Goal: Check status

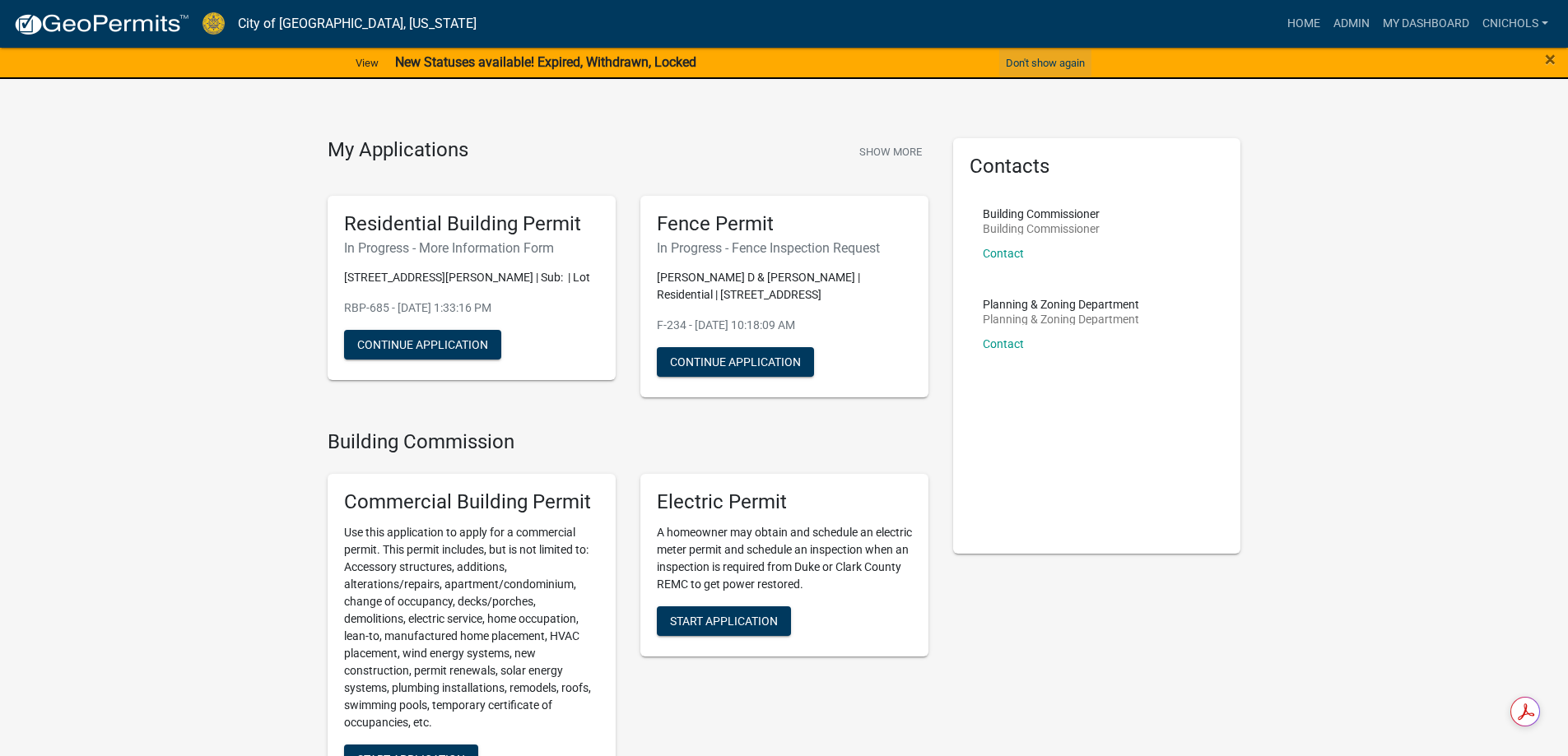
click at [1048, 59] on button "Don't show again" at bounding box center [1045, 63] width 92 height 28
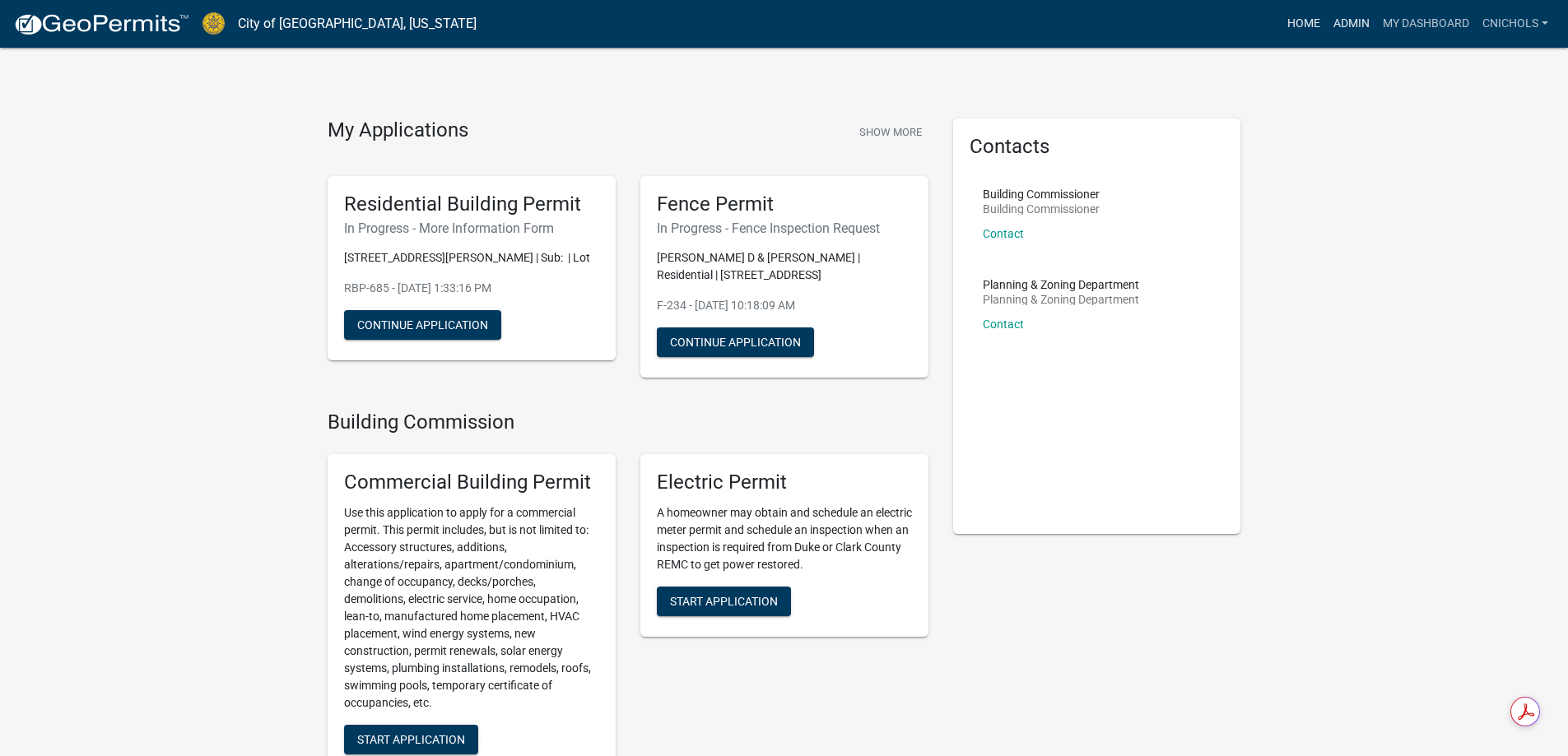
drag, startPoint x: 1343, startPoint y: 23, endPoint x: 1316, endPoint y: 38, distance: 30.9
click at [1344, 23] on link "Admin" at bounding box center [1352, 24] width 50 height 31
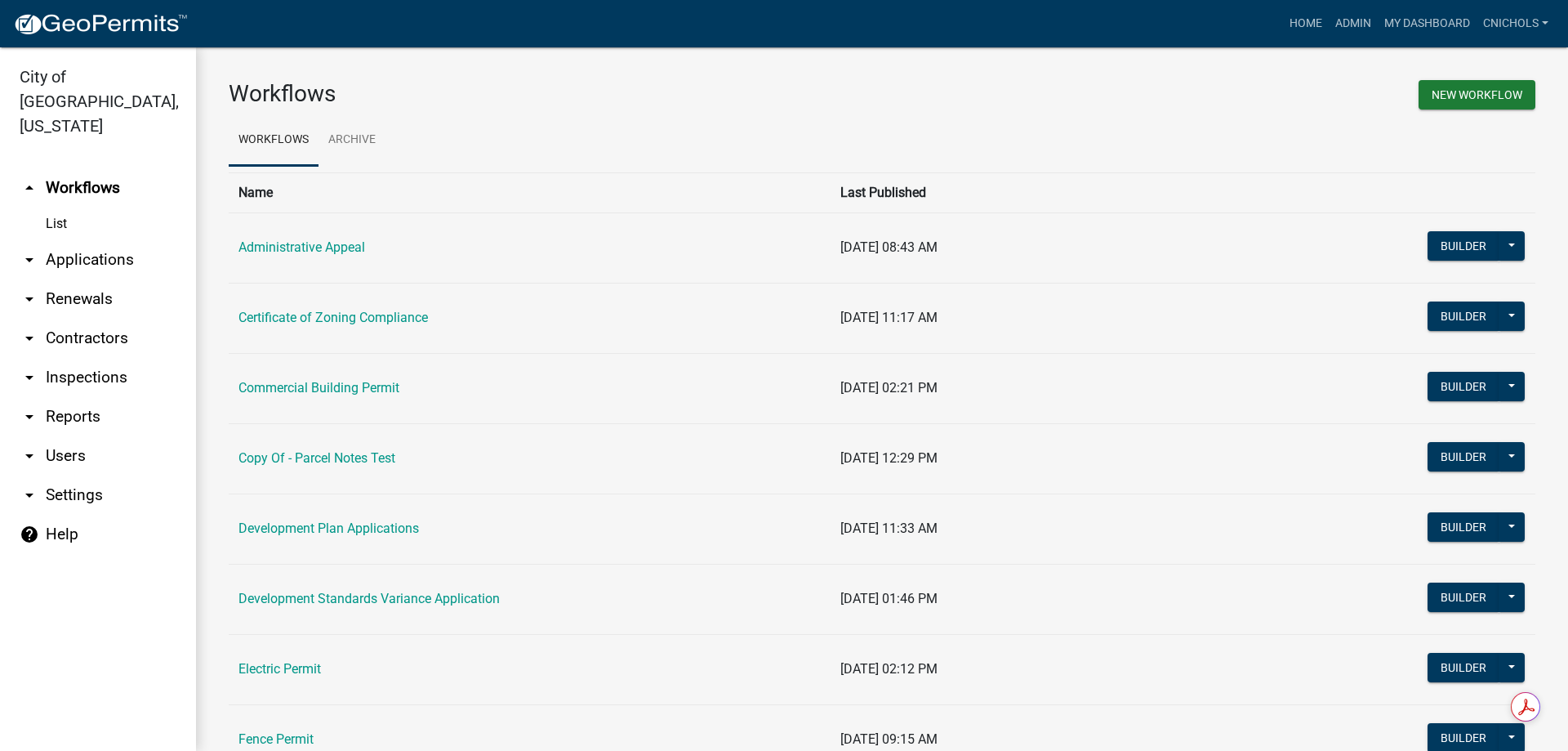
click at [94, 240] on link "arrow_drop_down Applications" at bounding box center [98, 259] width 196 height 39
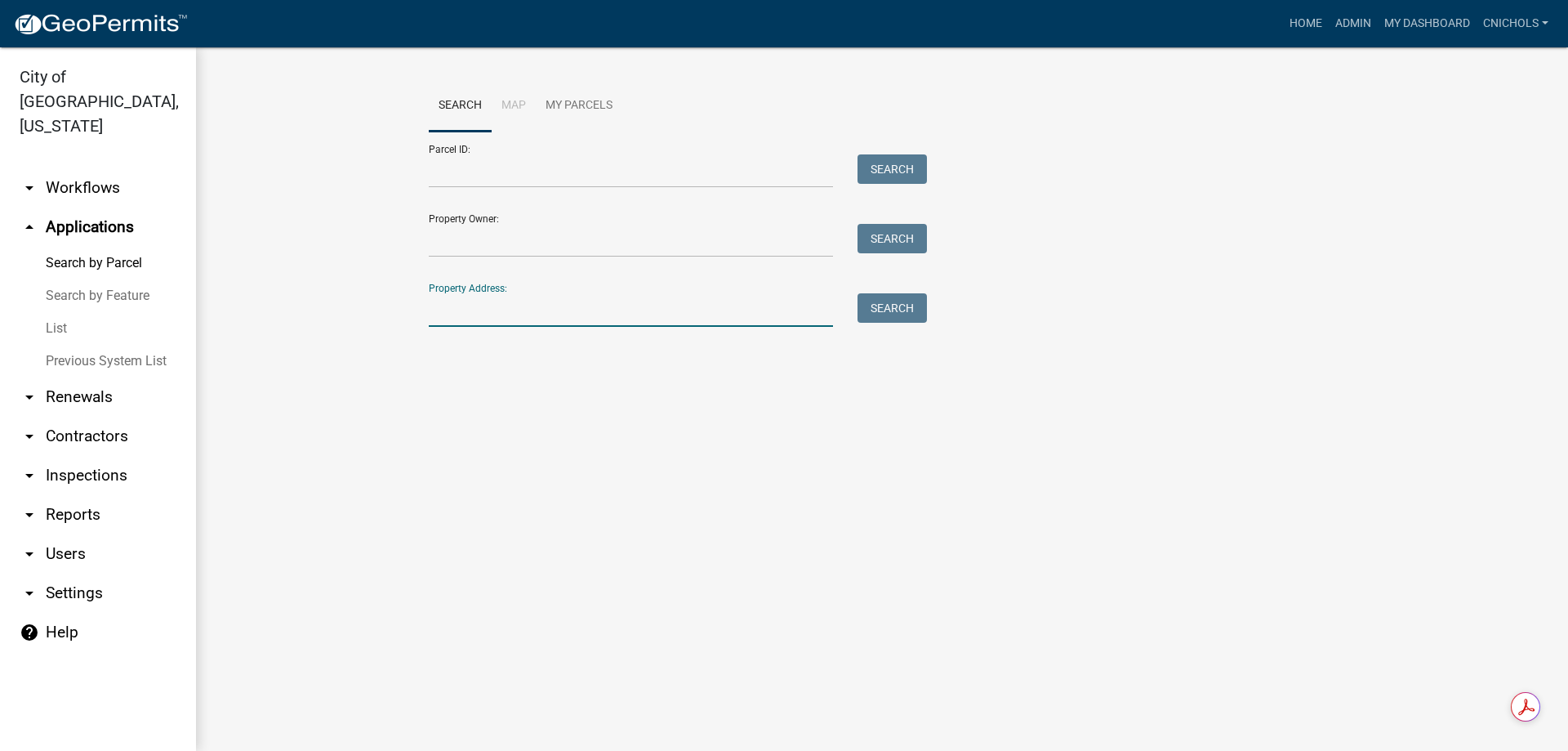
click at [466, 305] on input "Property Address:" at bounding box center [630, 309] width 404 height 34
type input "2125 e 10"
click at [871, 301] on button "Search" at bounding box center [892, 308] width 69 height 29
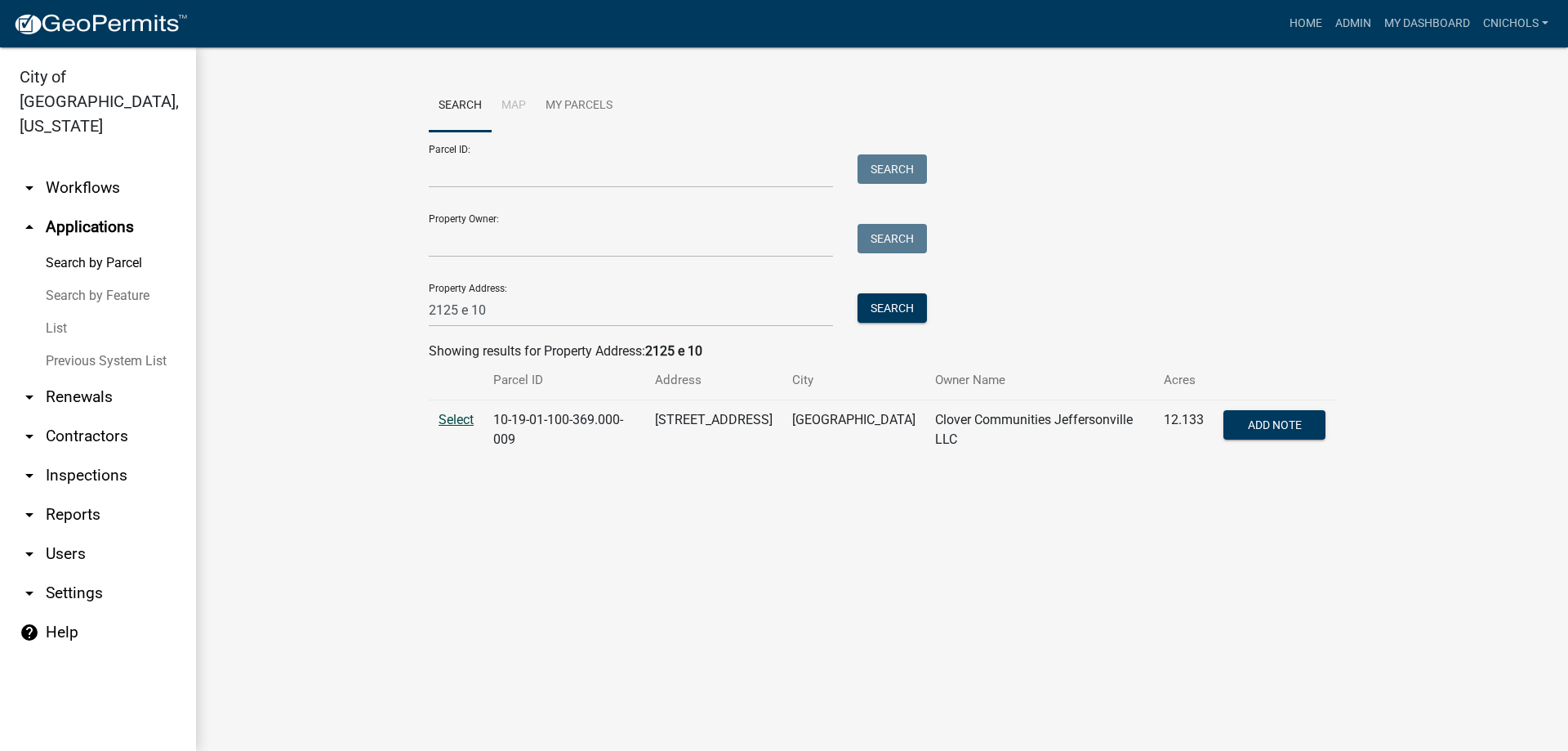
click at [450, 418] on span "Select" at bounding box center [456, 419] width 36 height 16
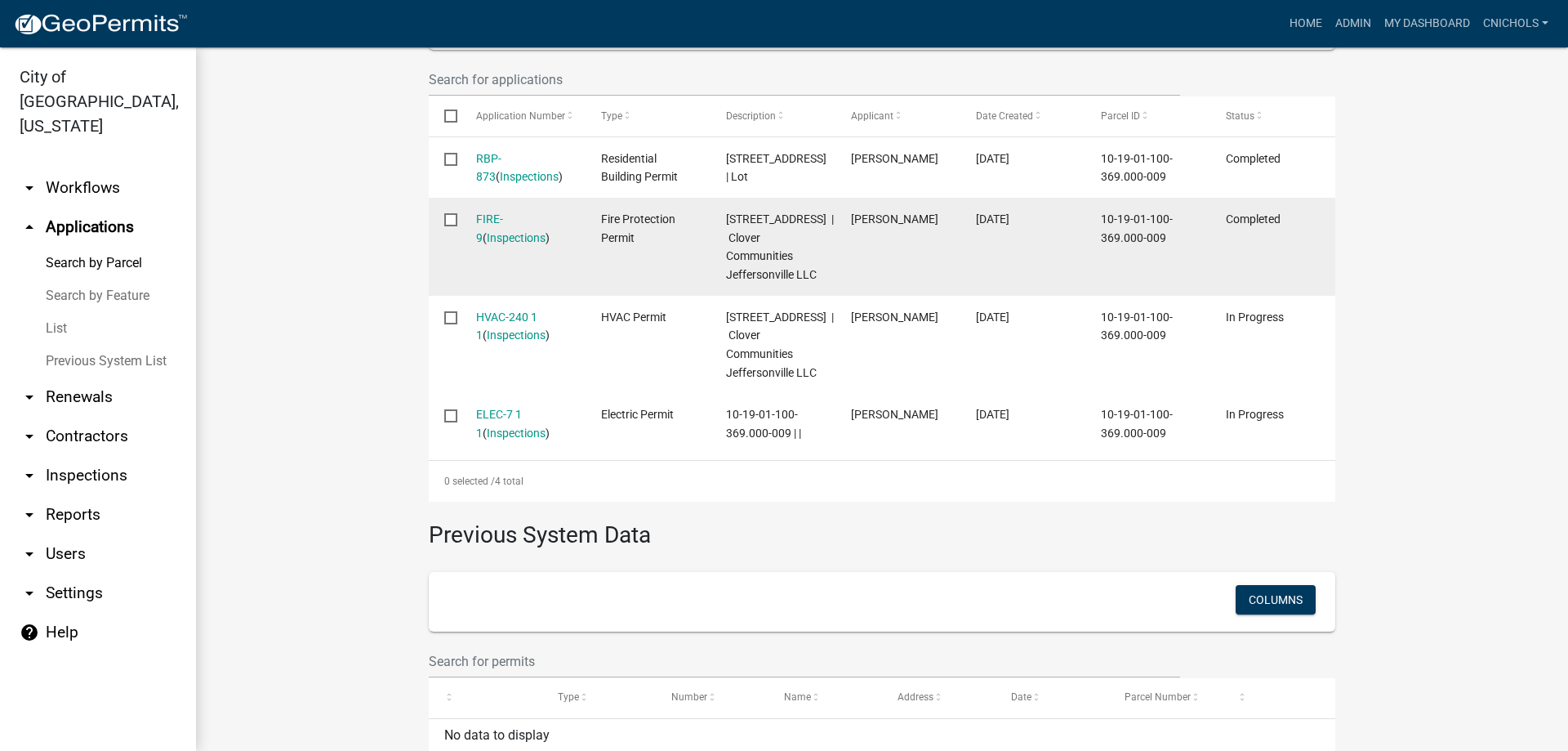
scroll to position [530, 0]
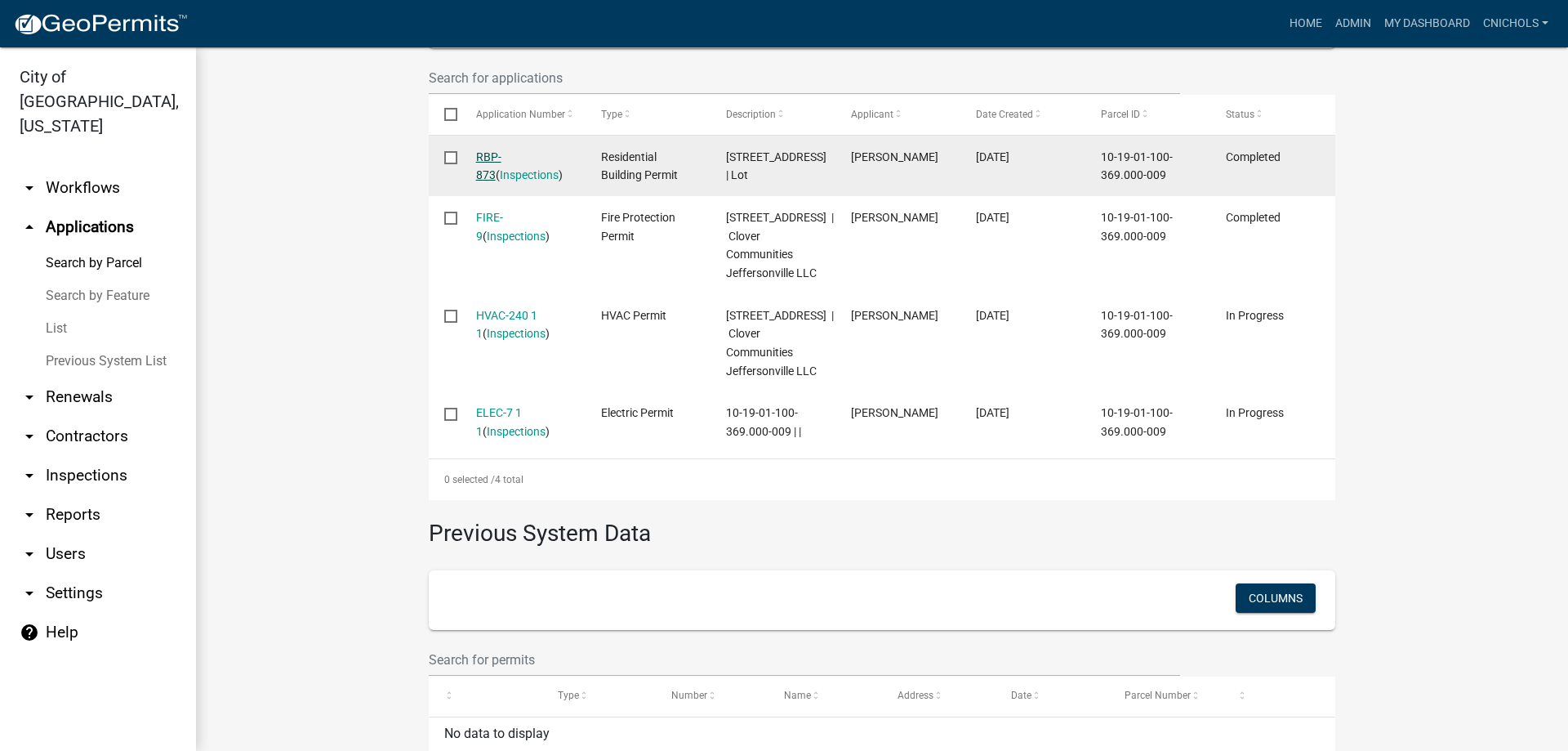
click at [497, 161] on link "RBP-873" at bounding box center [489, 166] width 26 height 32
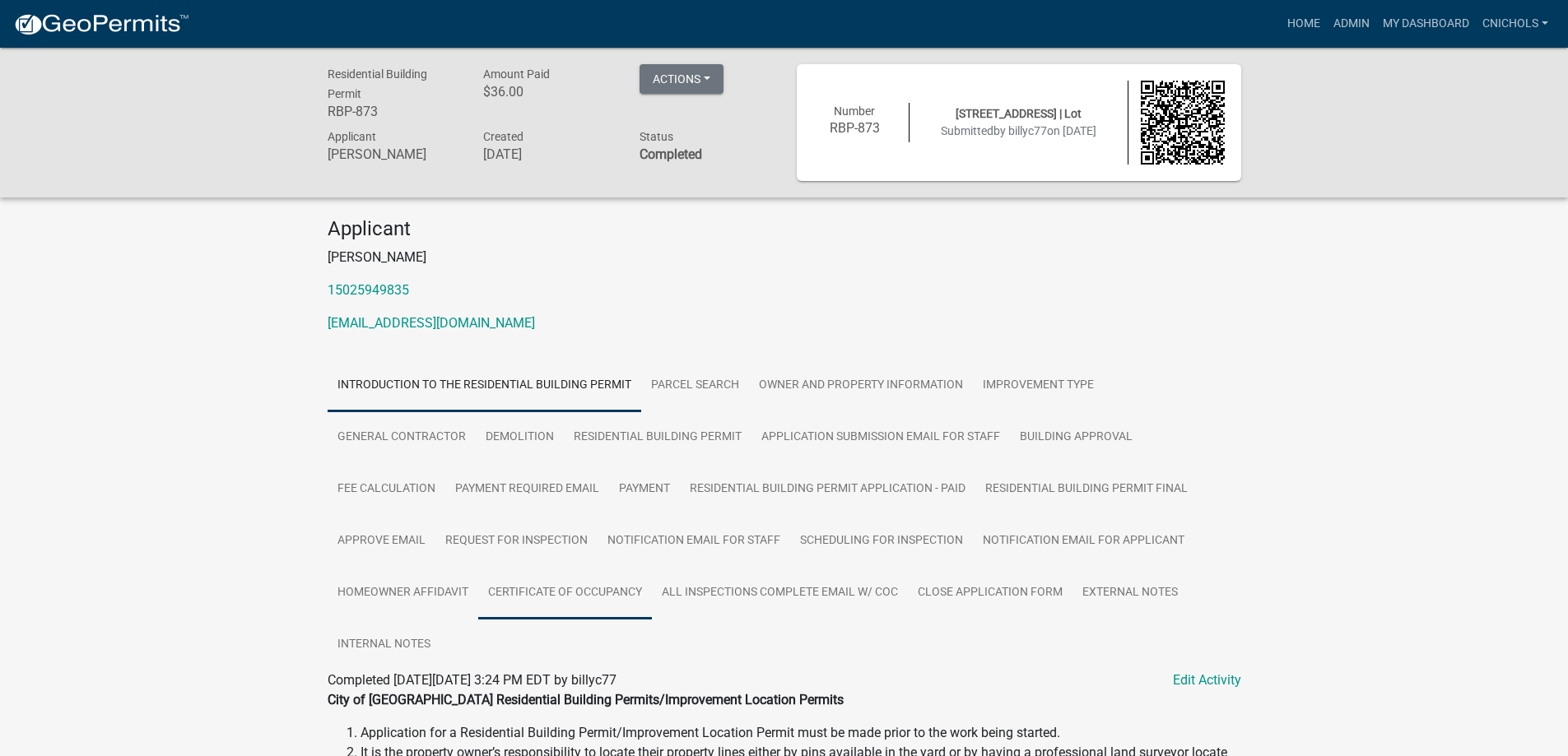
click at [573, 587] on link "Certificate of Occupancy" at bounding box center [564, 592] width 174 height 52
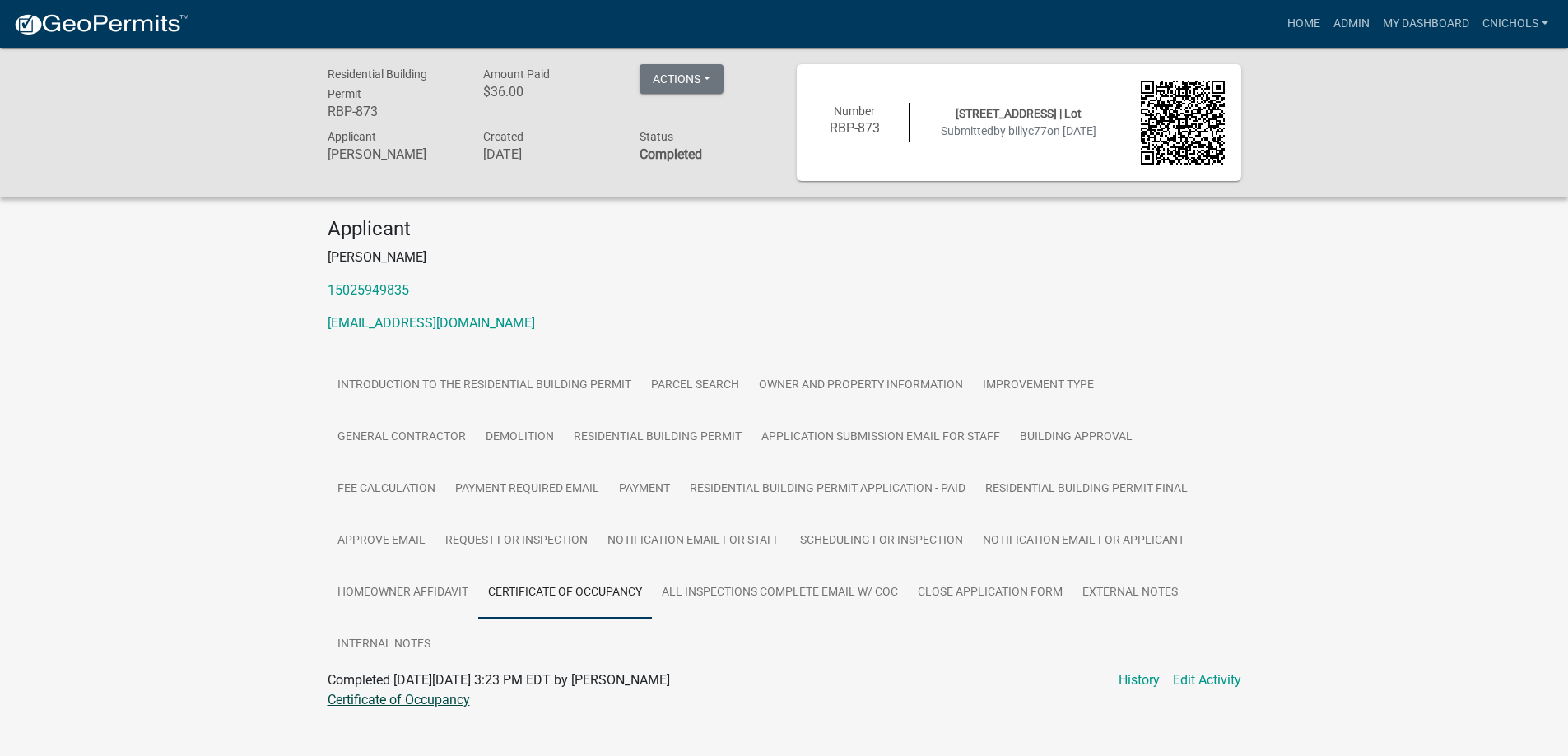
click at [434, 700] on link "Certificate of Occupancy" at bounding box center [398, 699] width 142 height 16
drag, startPoint x: 1357, startPoint y: 21, endPoint x: 1253, endPoint y: 49, distance: 107.7
click at [1356, 21] on link "Admin" at bounding box center [1352, 24] width 50 height 31
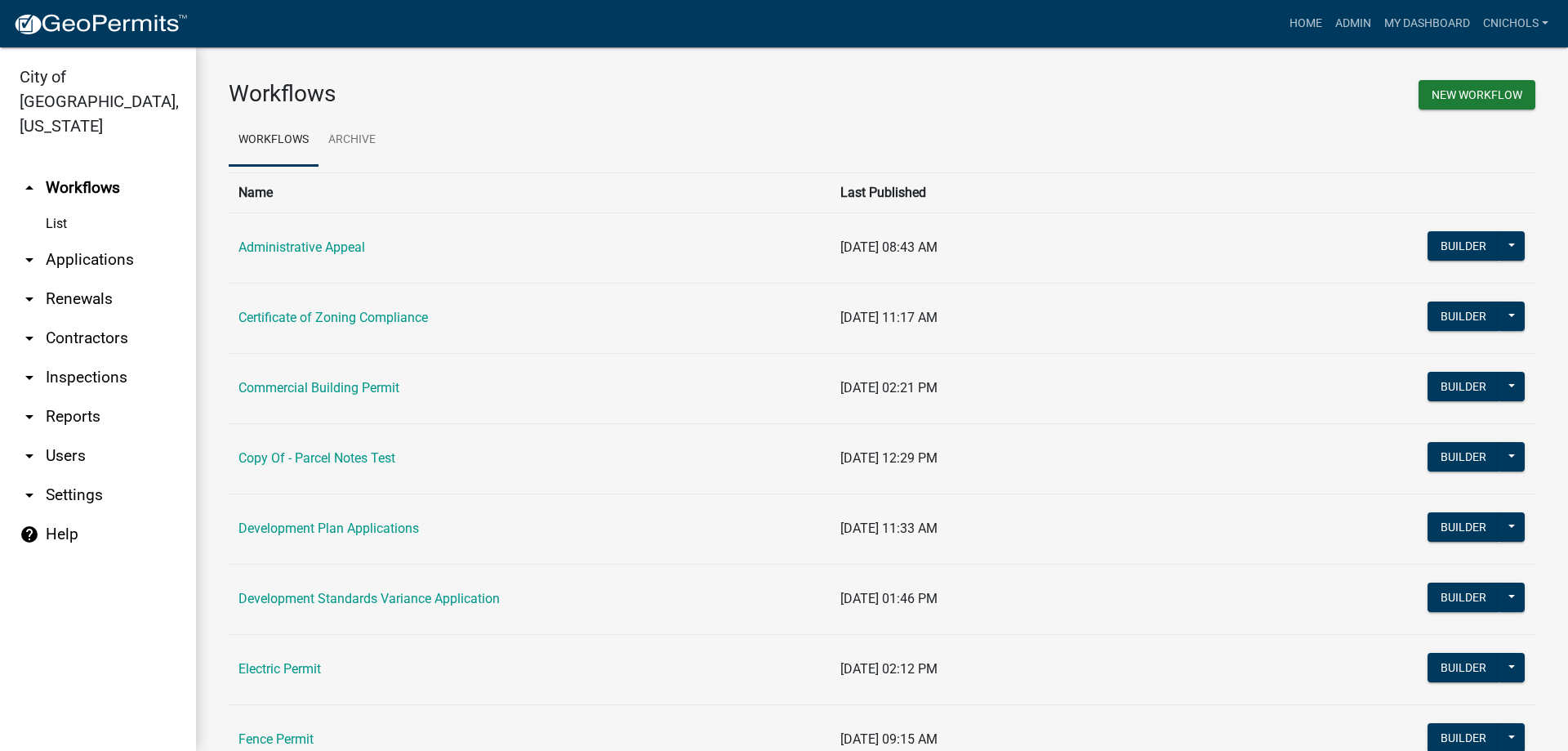
click at [89, 240] on link "arrow_drop_down Applications" at bounding box center [98, 259] width 196 height 39
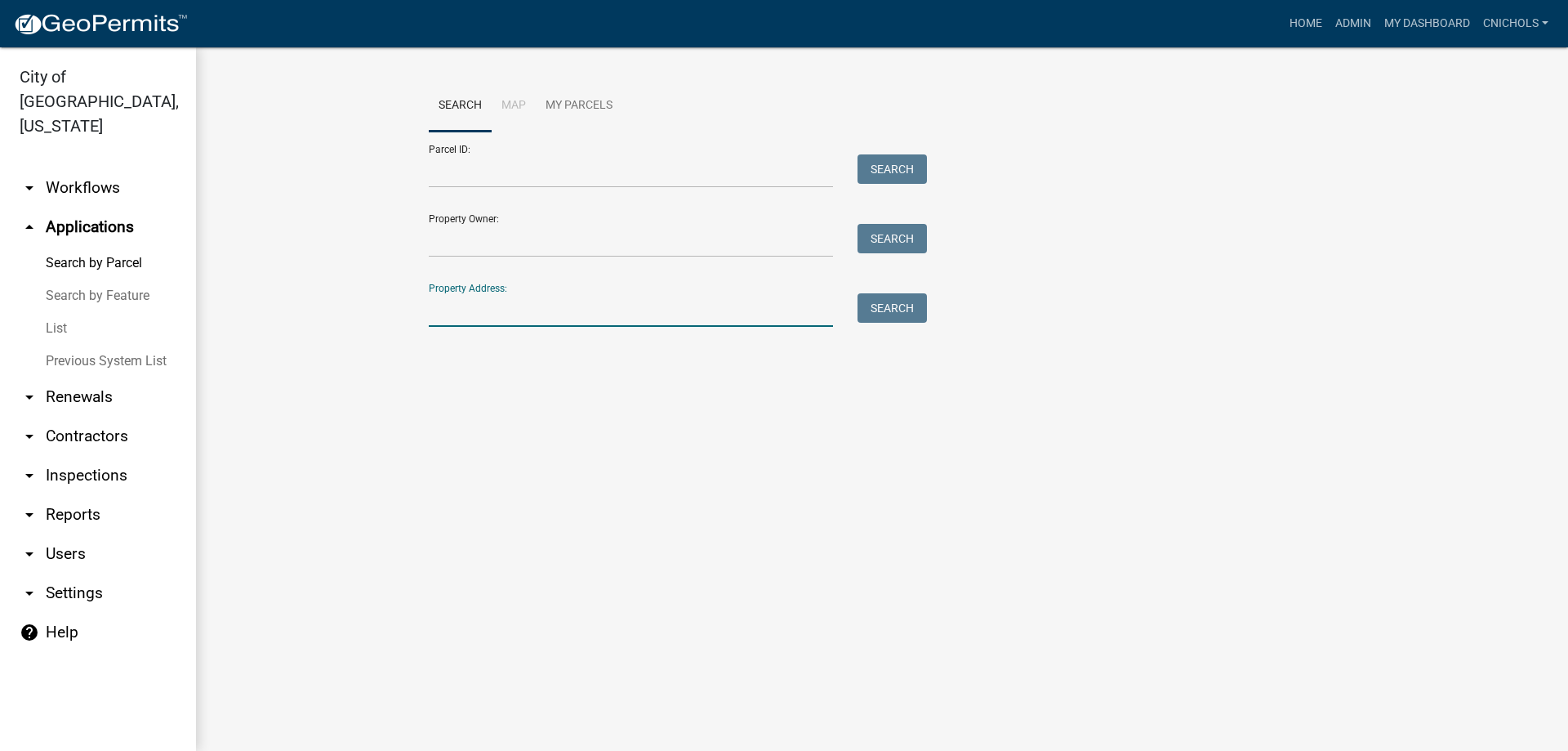
click at [450, 310] on input "Property Address:" at bounding box center [630, 309] width 404 height 34
click at [897, 307] on button "Search" at bounding box center [892, 308] width 69 height 29
click at [504, 313] on input "2121 e 10" at bounding box center [630, 309] width 404 height 34
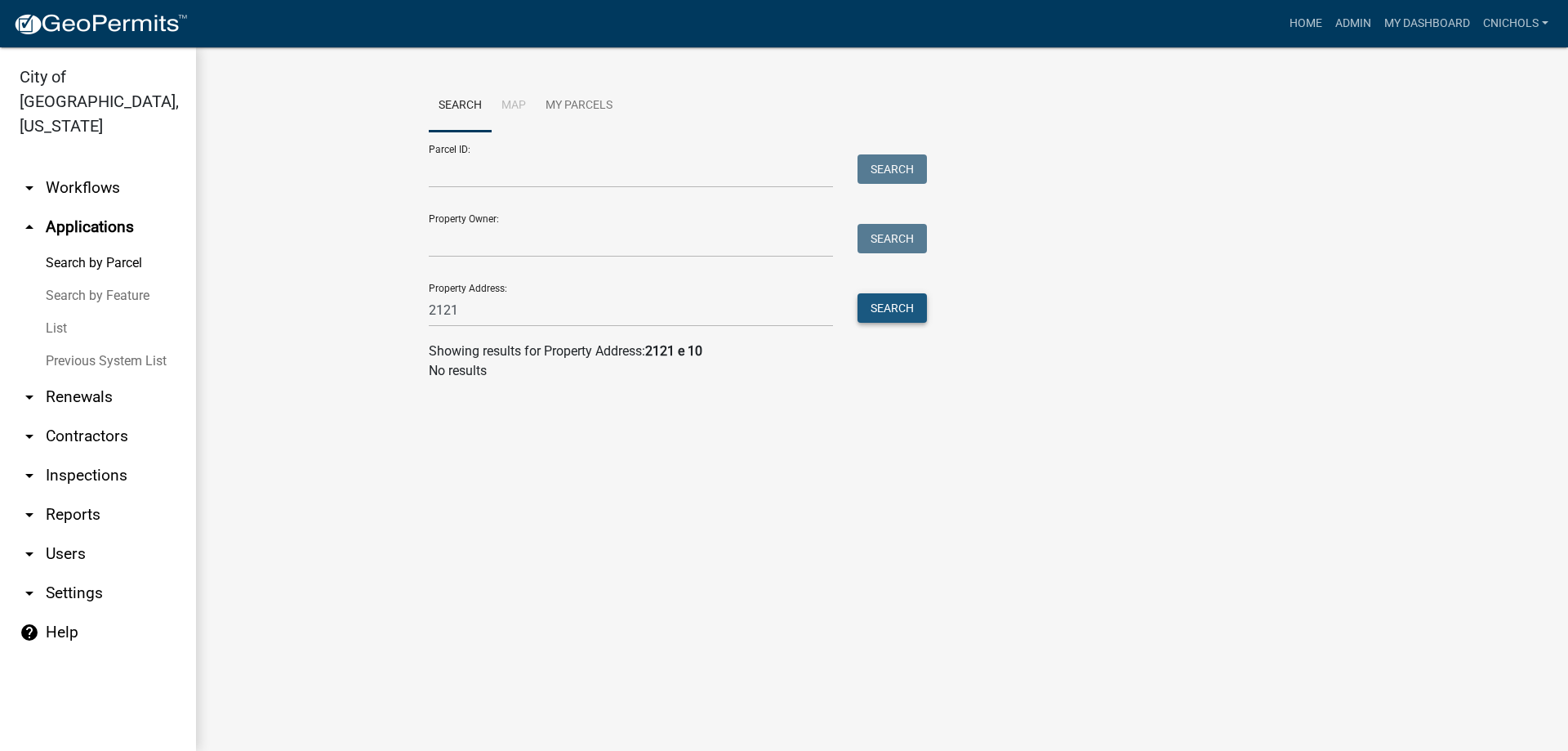
click at [890, 305] on button "Search" at bounding box center [892, 308] width 69 height 29
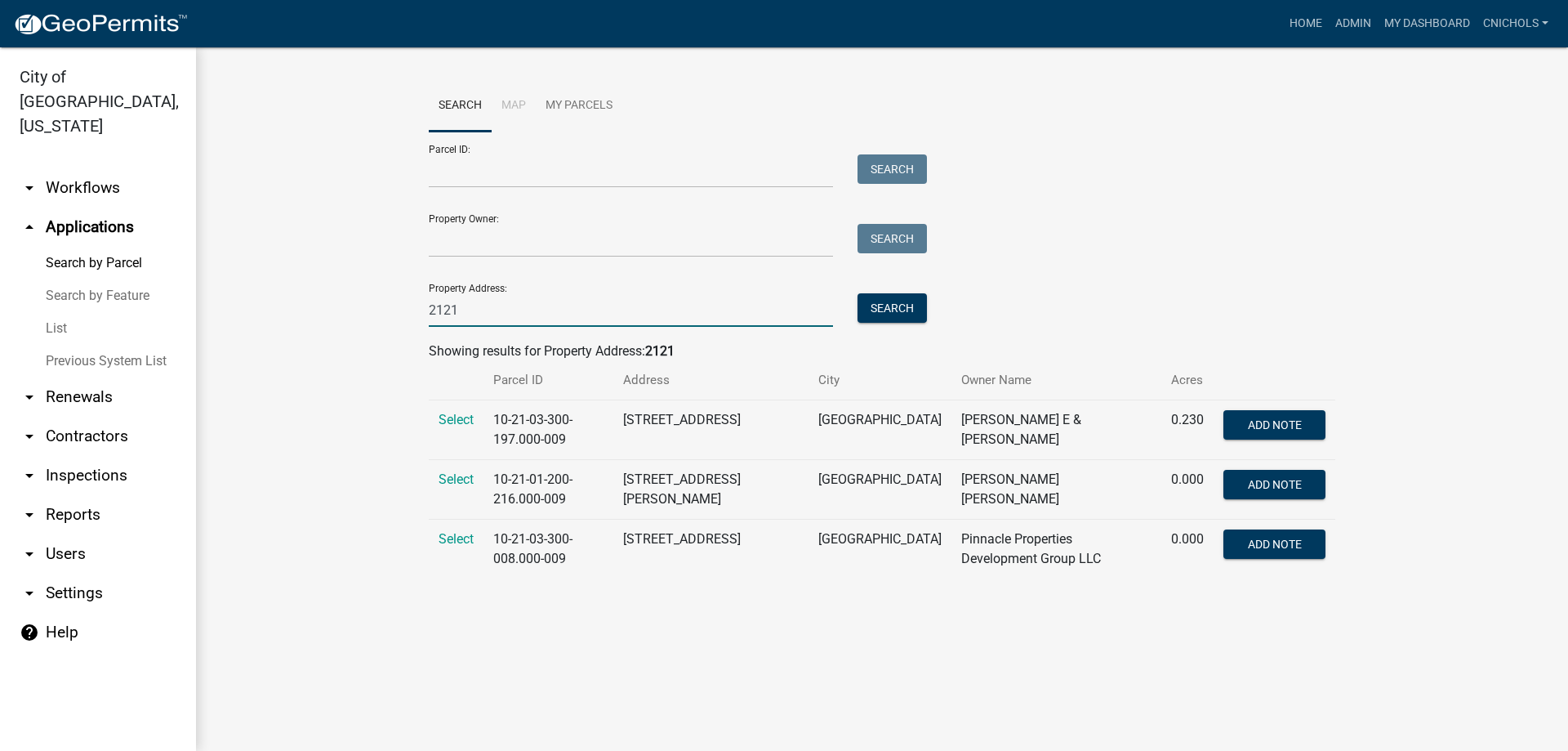
click at [465, 315] on input "2121" at bounding box center [630, 309] width 404 height 34
type input "2123"
click at [910, 308] on button "Search" at bounding box center [892, 308] width 69 height 29
